Goal: Information Seeking & Learning: Learn about a topic

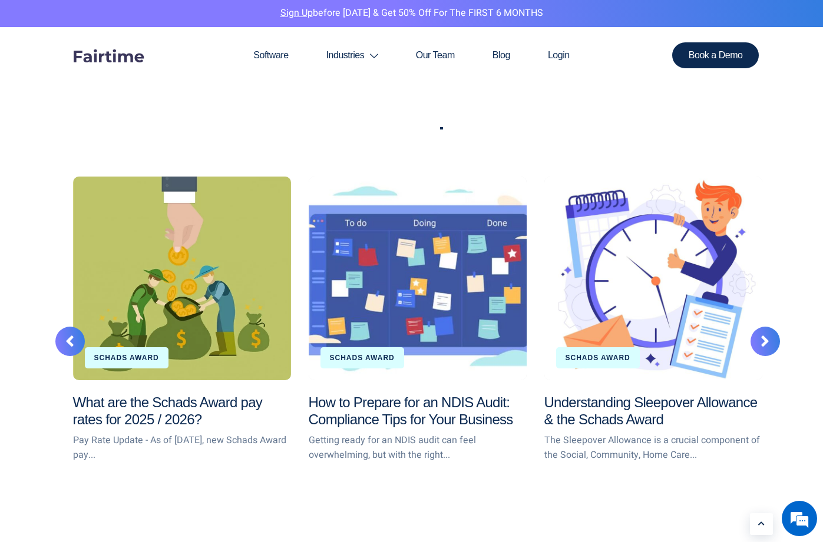
scroll to position [1884, 0]
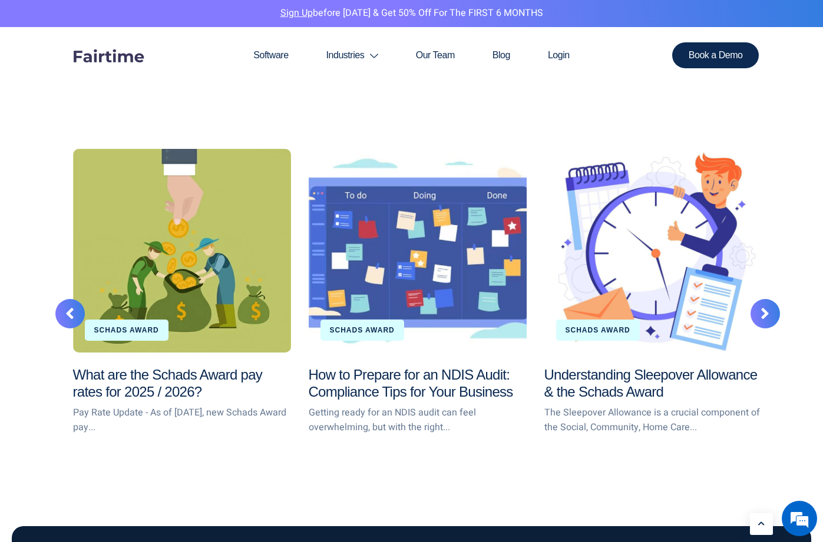
click at [678, 284] on div "Understanding Sleepover Allowance & the Schads Award" at bounding box center [653, 251] width 218 height 204
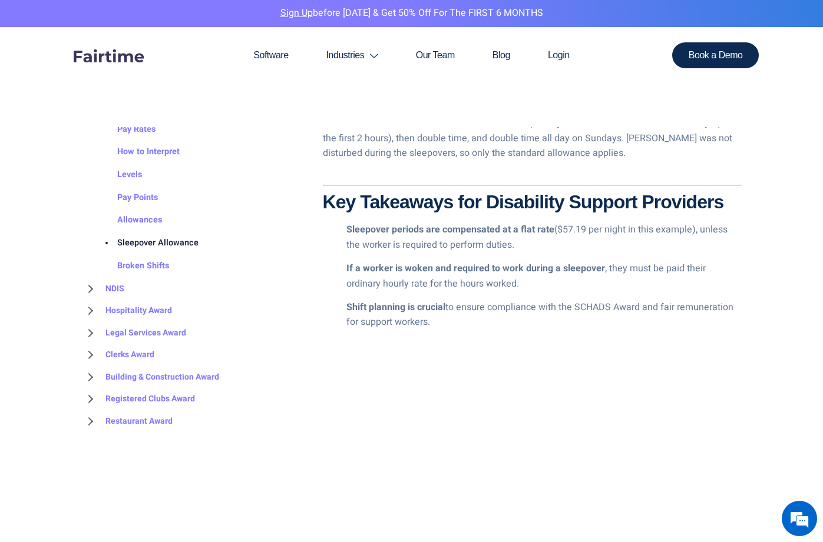
scroll to position [2591, 0]
